Goal: Information Seeking & Learning: Learn about a topic

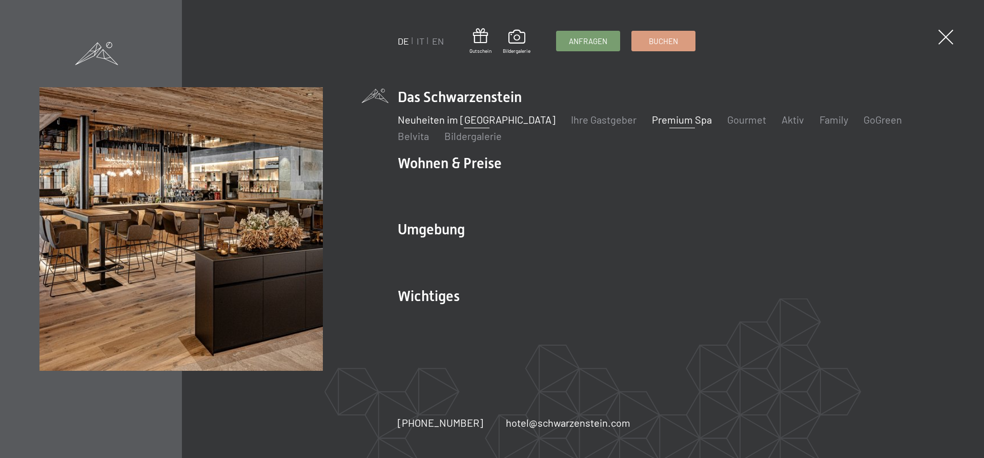
click at [444, 121] on link "Neuheiten im [GEOGRAPHIC_DATA]" at bounding box center [477, 119] width 158 height 12
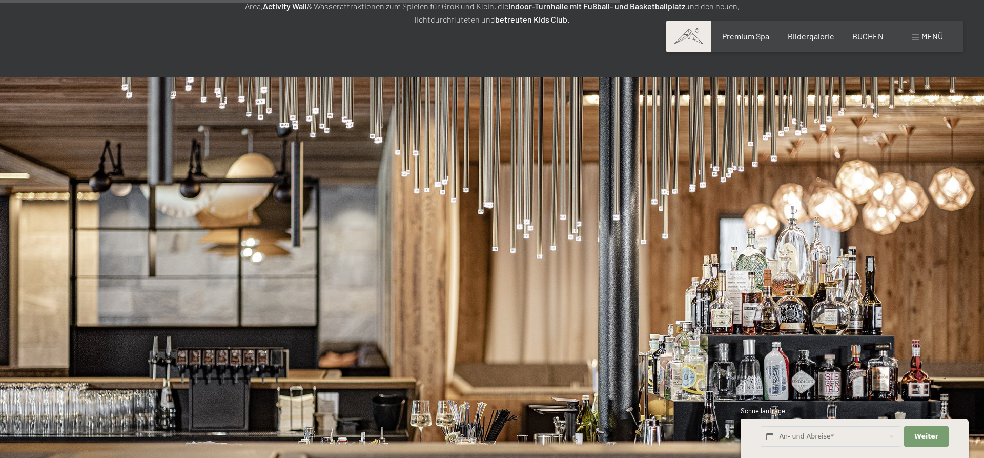
scroll to position [3137, 0]
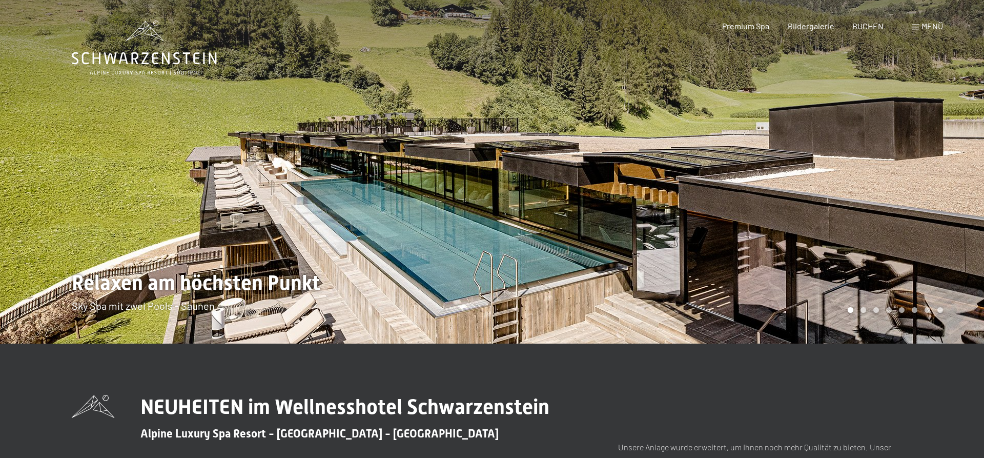
click at [931, 27] on span "Menü" at bounding box center [933, 26] width 22 height 10
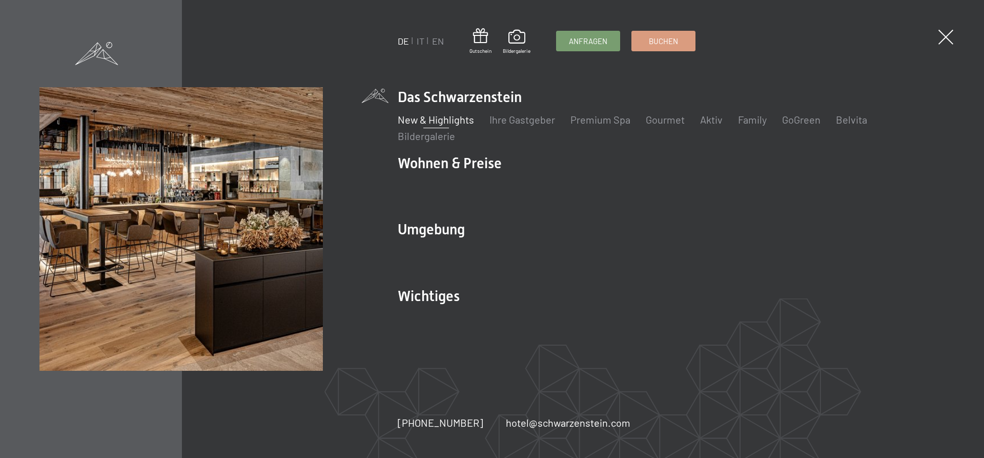
click at [446, 121] on link "New & Highlights" at bounding box center [436, 119] width 76 height 12
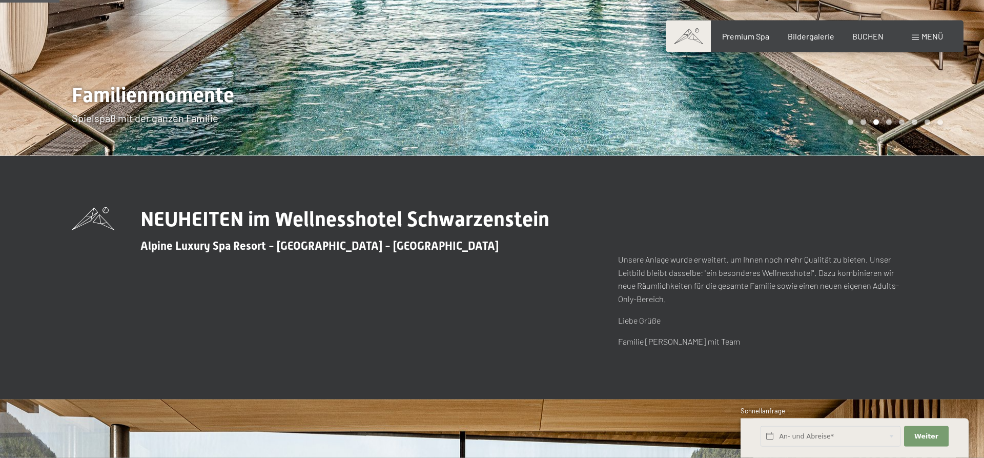
scroll to position [349, 0]
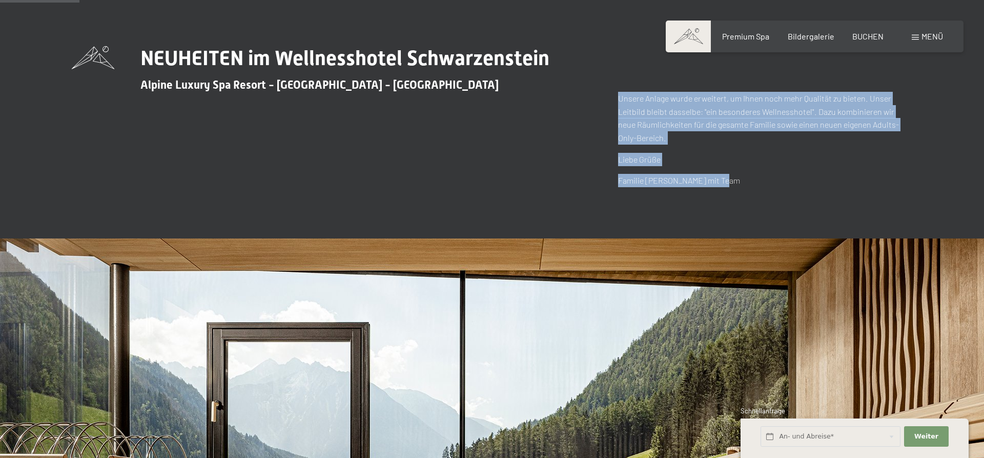
drag, startPoint x: 618, startPoint y: 97, endPoint x: 745, endPoint y: 181, distance: 152.4
click at [745, 181] on div "NEUHEITEN im Wellnesshotel Schwarzenstein Alpine Luxury Spa Resort - Ahrntal - …" at bounding box center [492, 116] width 841 height 141
copy div "Unsere Anlage wurde erweitert, um Ihnen noch mehr Qualität zu bieten. Unser Lei…"
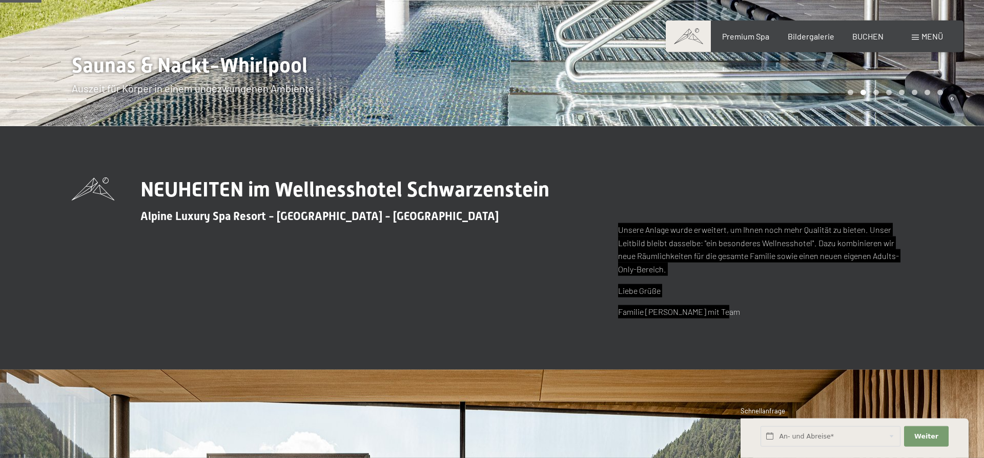
scroll to position [185, 0]
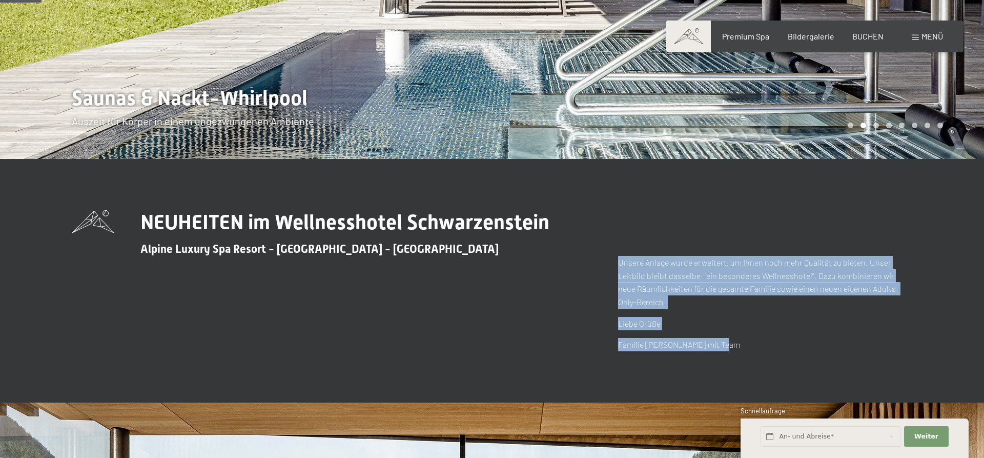
click at [679, 276] on p "Unsere Anlage wurde erweitert, um Ihnen noch mehr Qualität zu bieten. Unser Lei…" at bounding box center [765, 282] width 294 height 52
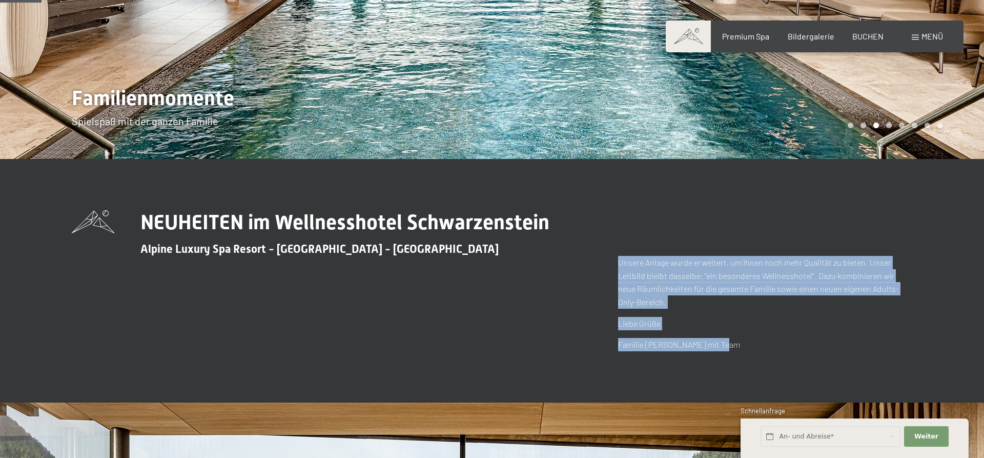
drag, startPoint x: 620, startPoint y: 263, endPoint x: 727, endPoint y: 346, distance: 135.5
click at [727, 346] on div "Unsere Anlage wurde erweitert, um Ihnen noch mehr Qualität zu bieten. Unser Lei…" at bounding box center [765, 303] width 294 height 95
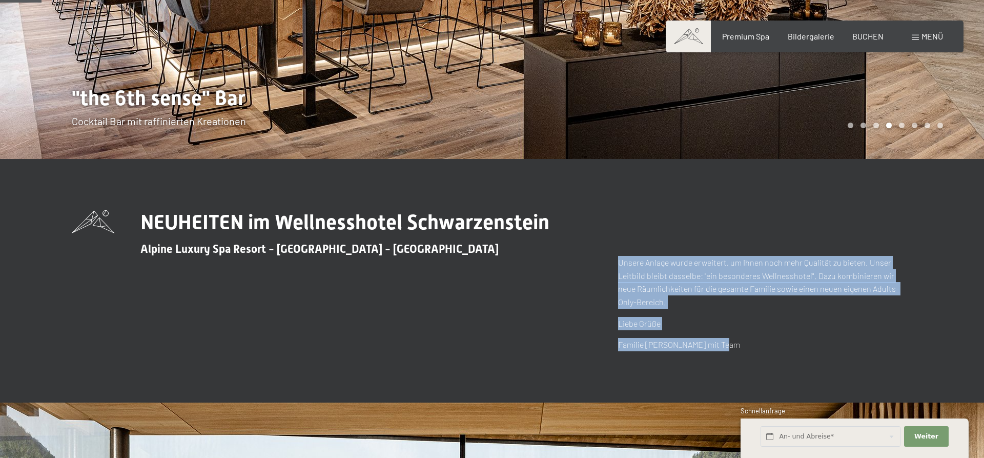
copy div "Unsere Anlage wurde erweitert, um Ihnen noch mehr Qualität zu bieten. Unser Lei…"
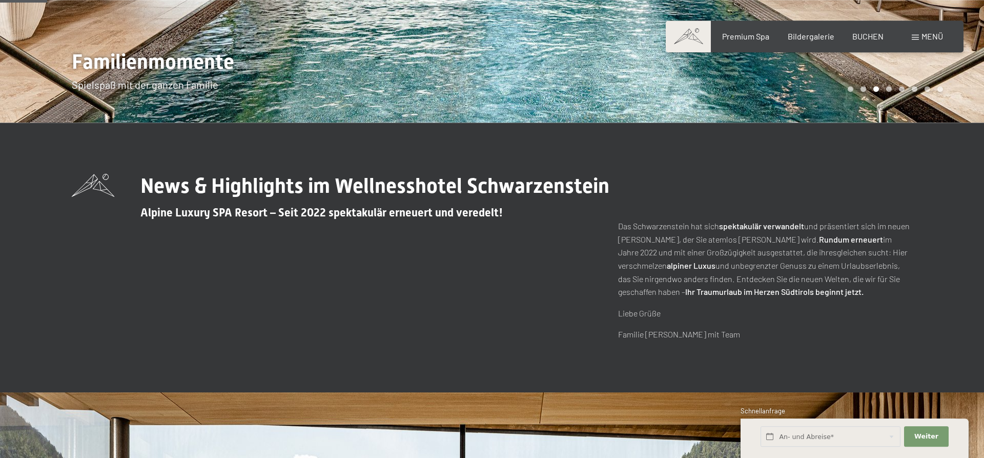
scroll to position [261, 0]
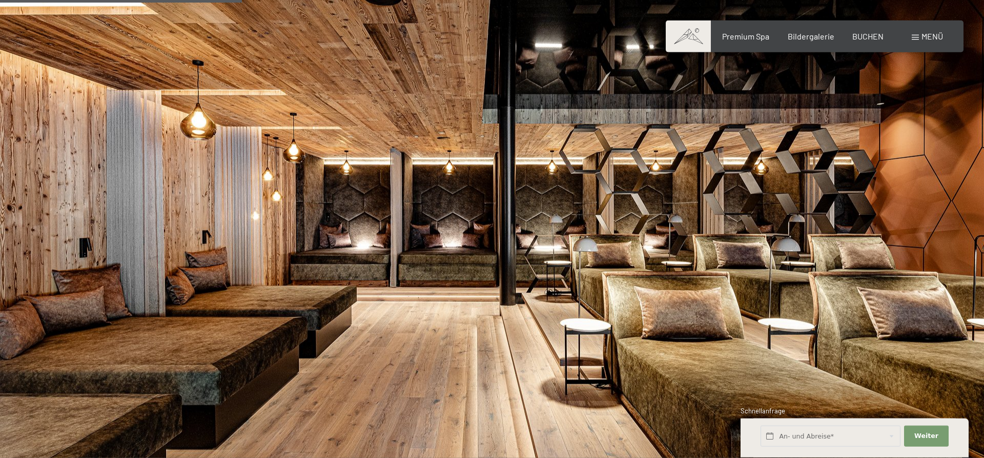
scroll to position [1128, 0]
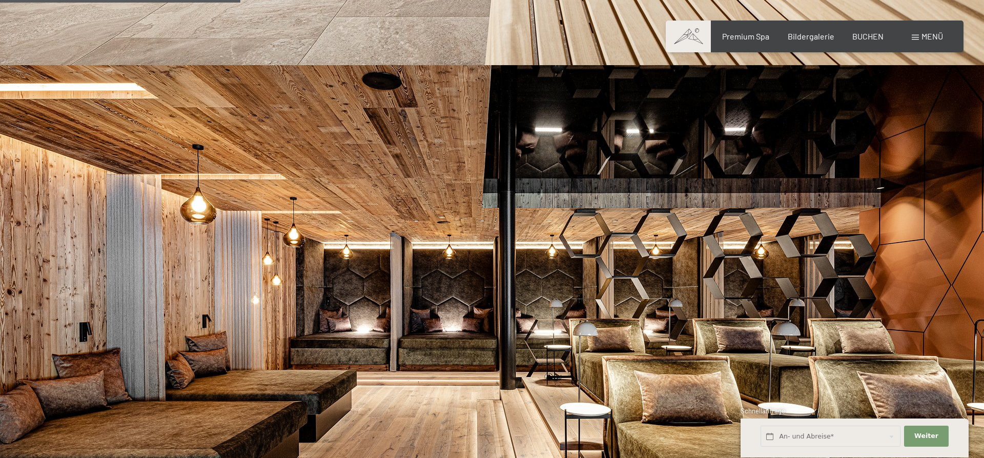
click at [923, 32] on span "Menü" at bounding box center [933, 36] width 22 height 10
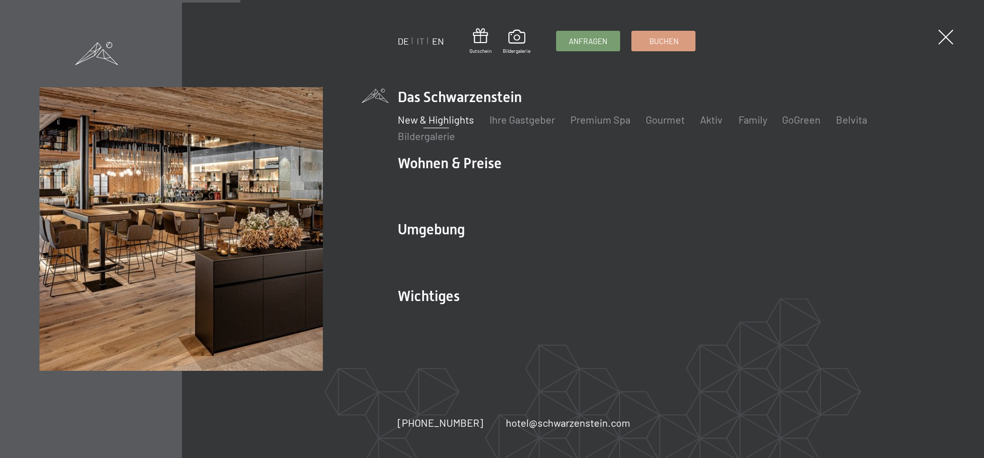
click at [435, 42] on link "EN" at bounding box center [438, 40] width 12 height 11
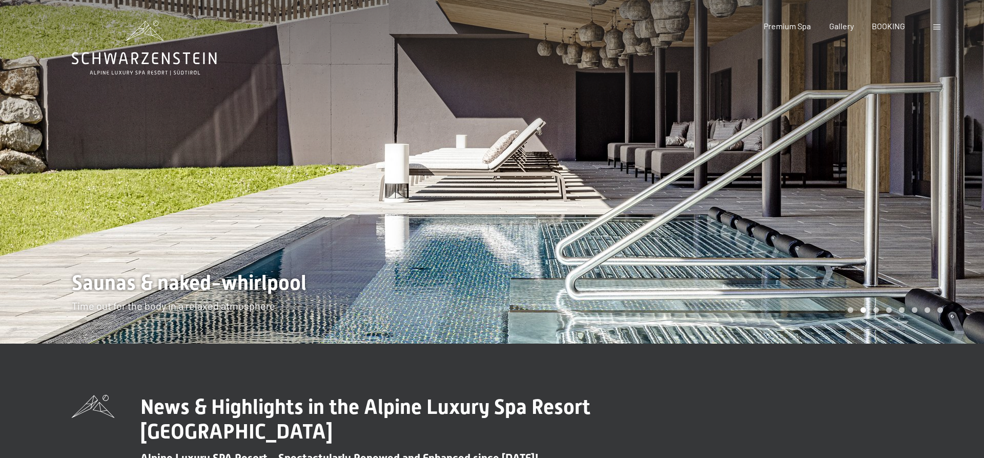
click at [74, 199] on div at bounding box center [246, 171] width 492 height 343
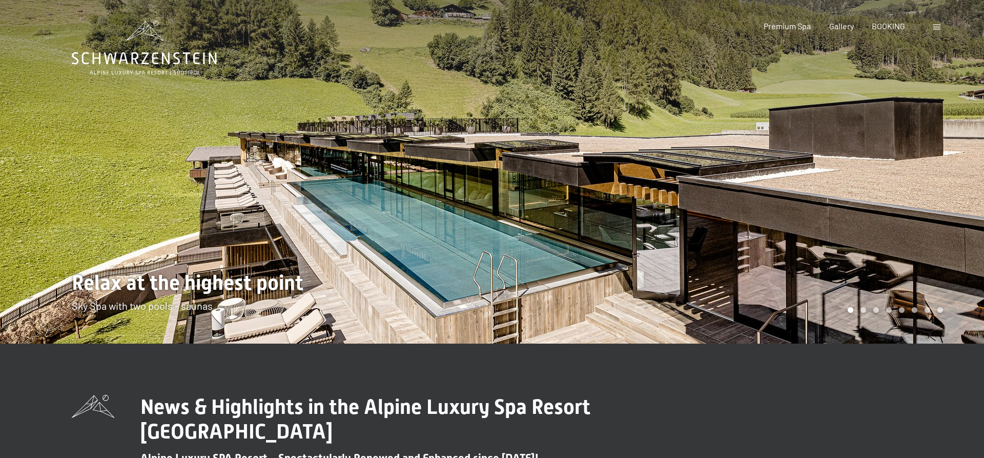
click at [74, 199] on div at bounding box center [246, 171] width 492 height 343
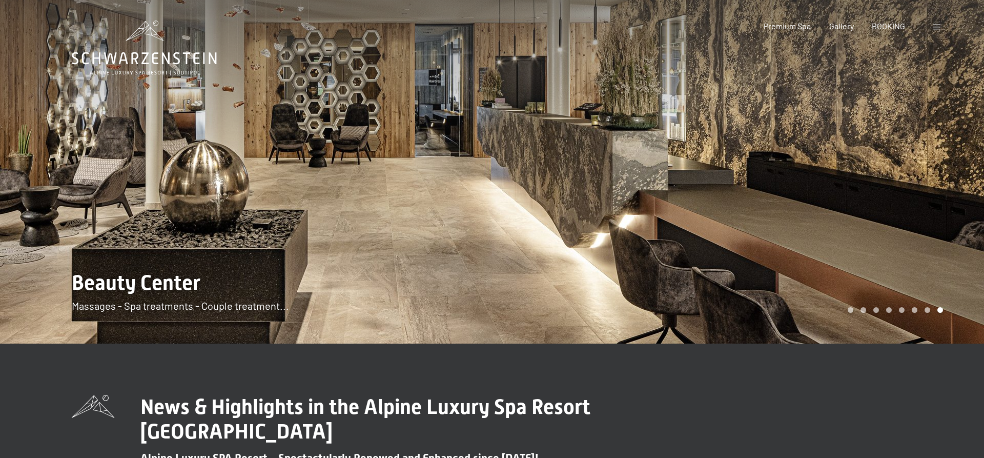
click at [74, 199] on div at bounding box center [246, 171] width 492 height 343
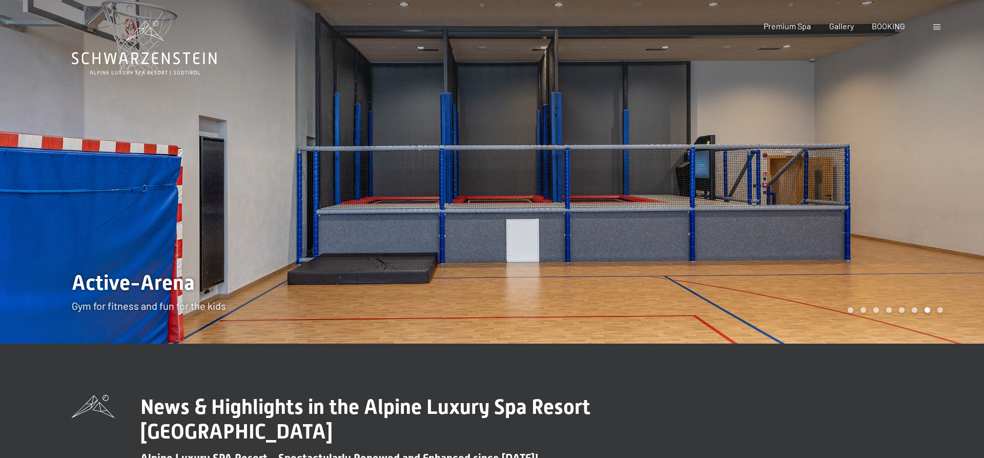
click at [74, 199] on div at bounding box center [246, 171] width 492 height 343
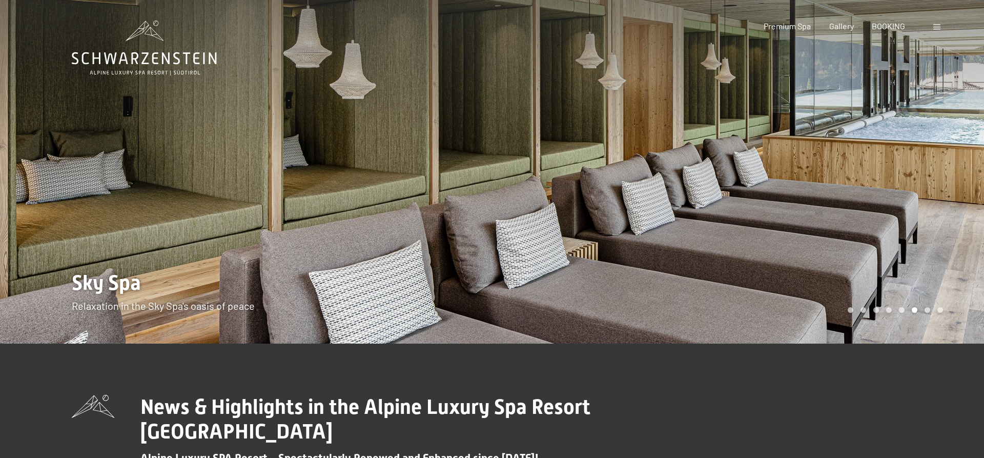
click at [906, 182] on div at bounding box center [738, 171] width 492 height 343
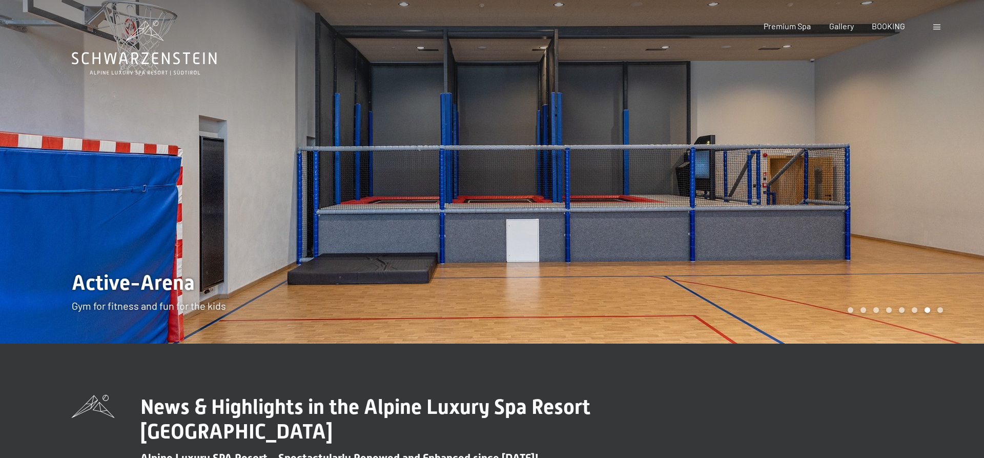
click at [913, 179] on div at bounding box center [738, 171] width 492 height 343
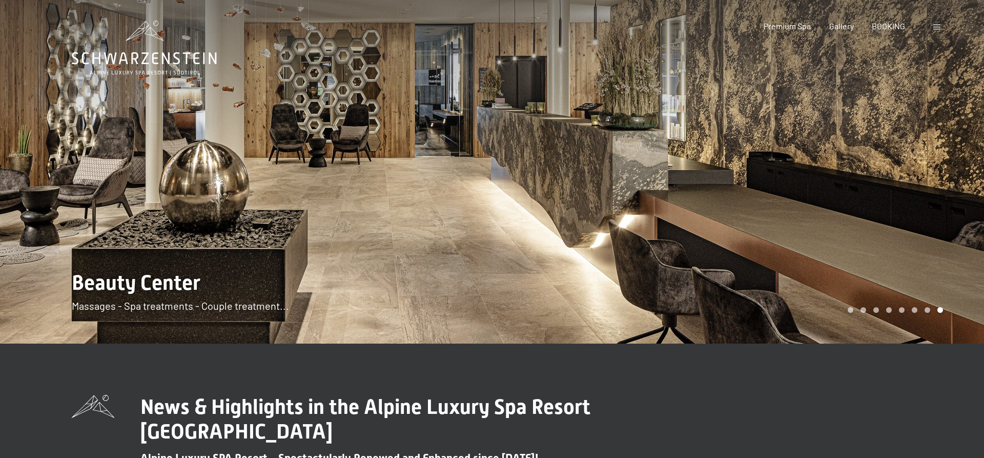
click at [913, 179] on div at bounding box center [738, 171] width 492 height 343
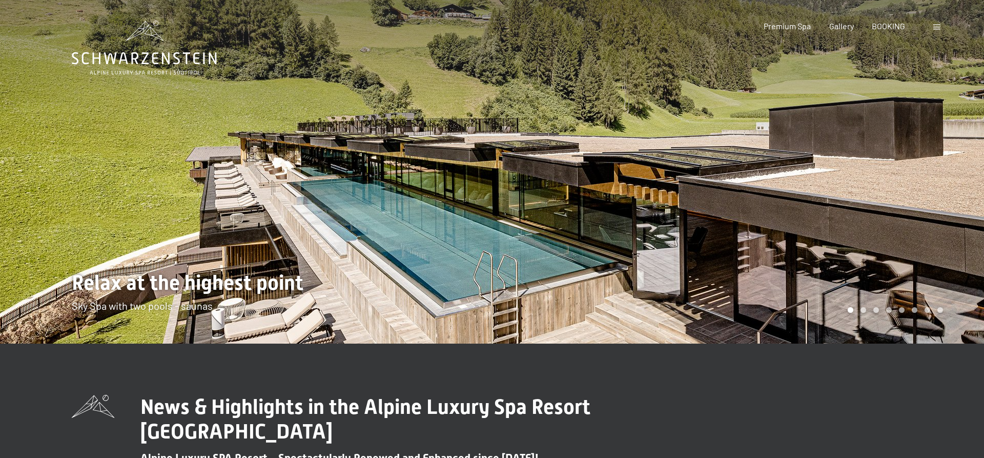
click at [913, 179] on div at bounding box center [738, 171] width 492 height 343
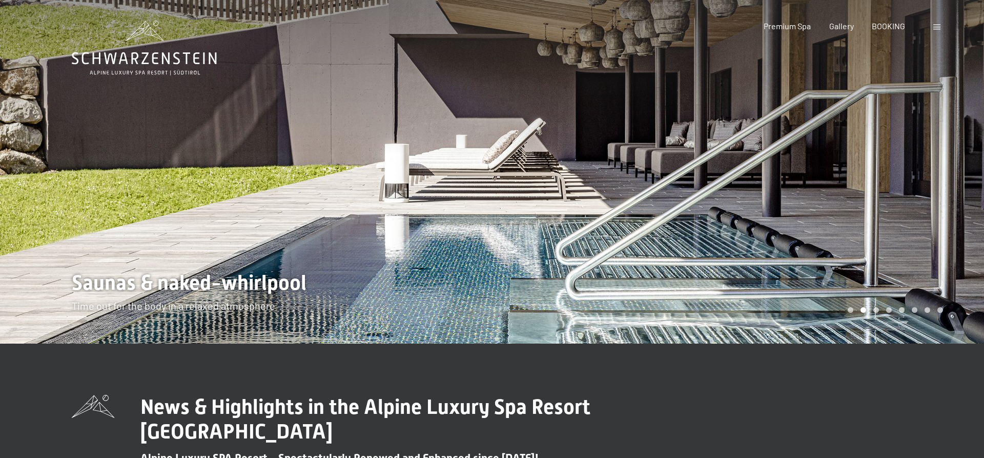
click at [913, 179] on div at bounding box center [738, 171] width 492 height 343
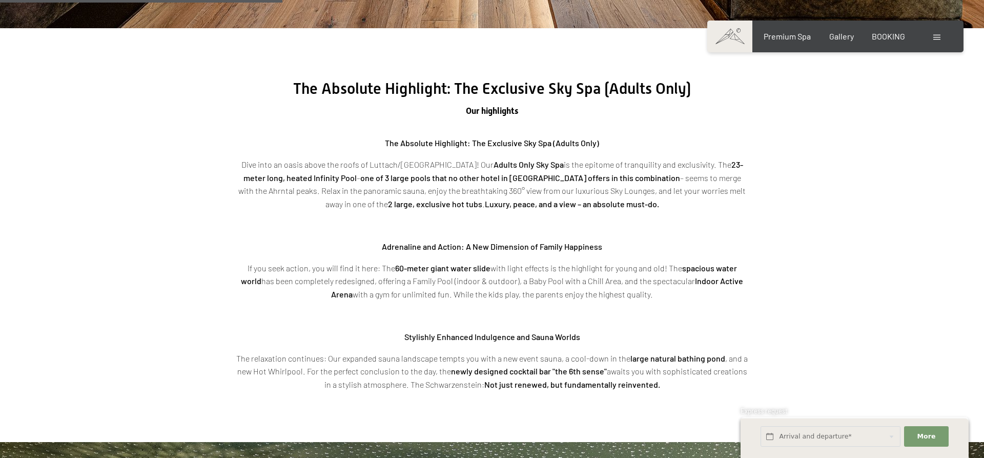
scroll to position [1133, 0]
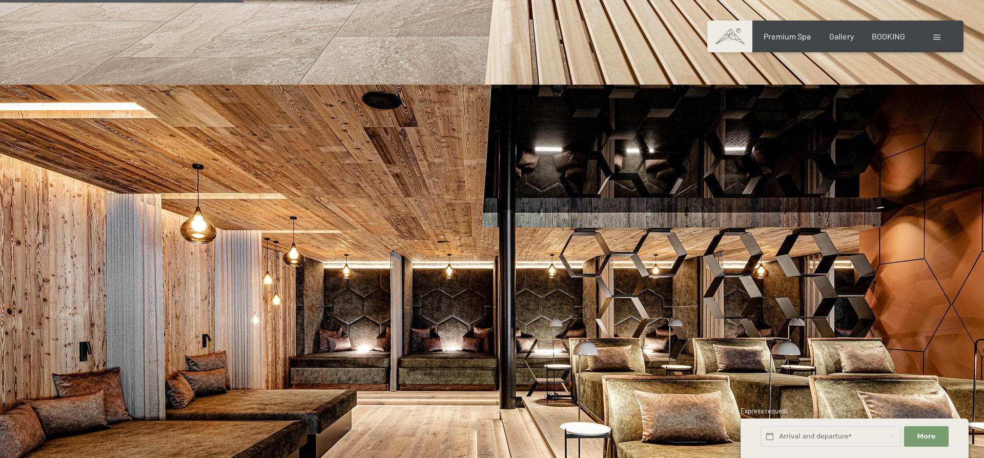
click at [936, 37] on span at bounding box center [936, 37] width 7 height 5
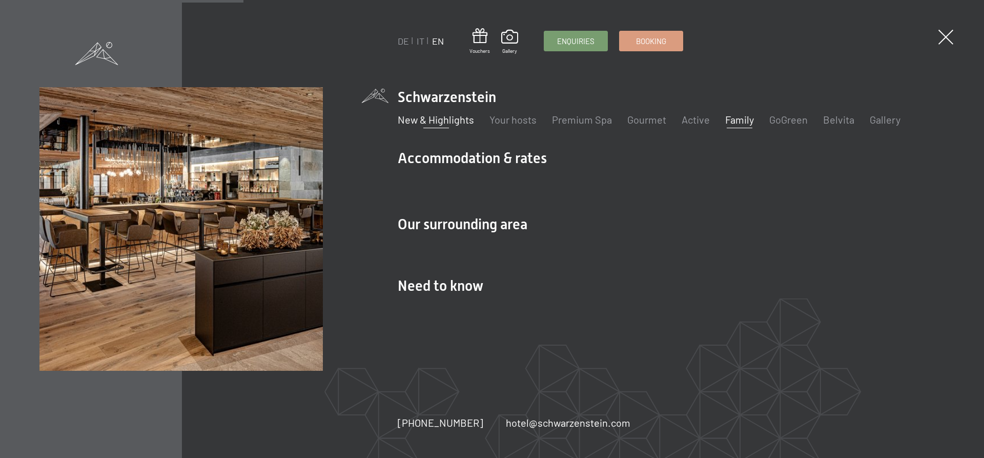
click at [747, 120] on link "Family" at bounding box center [739, 119] width 29 height 12
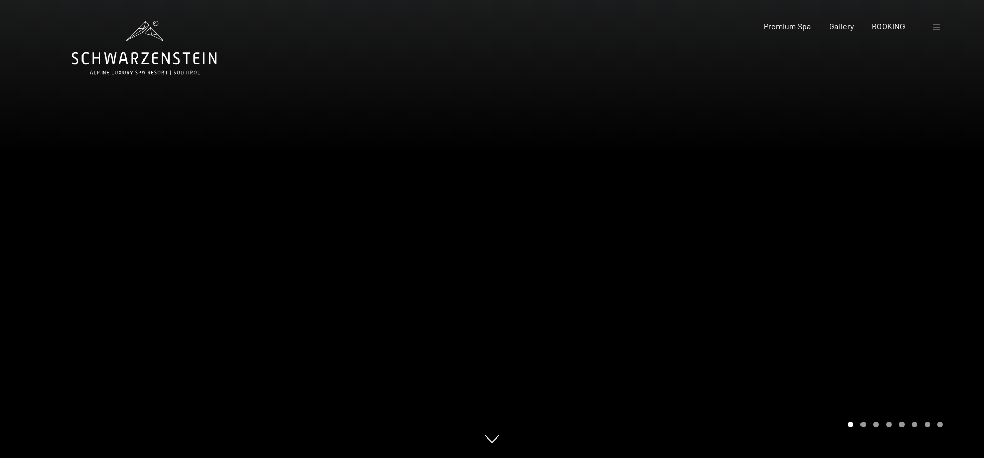
click at [936, 27] on span at bounding box center [936, 27] width 7 height 5
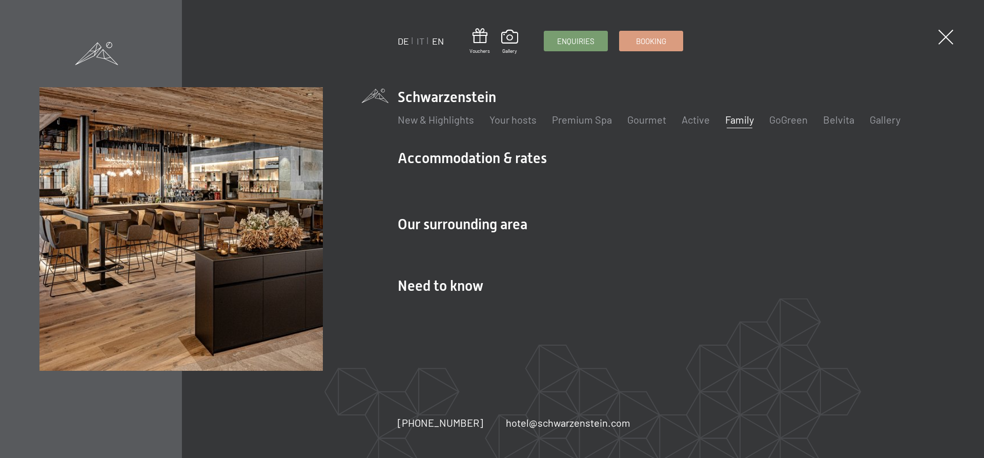
click at [403, 40] on link "DE" at bounding box center [403, 40] width 11 height 11
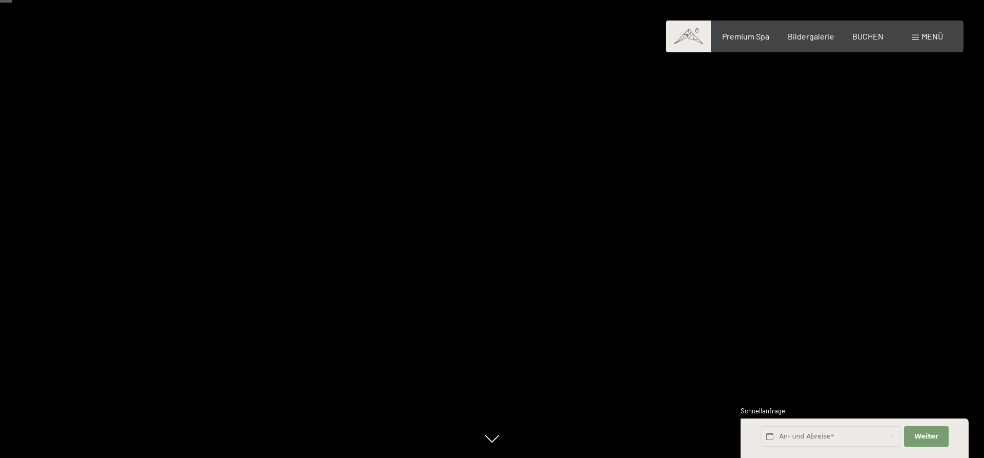
scroll to position [436, 0]
